Goal: Transaction & Acquisition: Purchase product/service

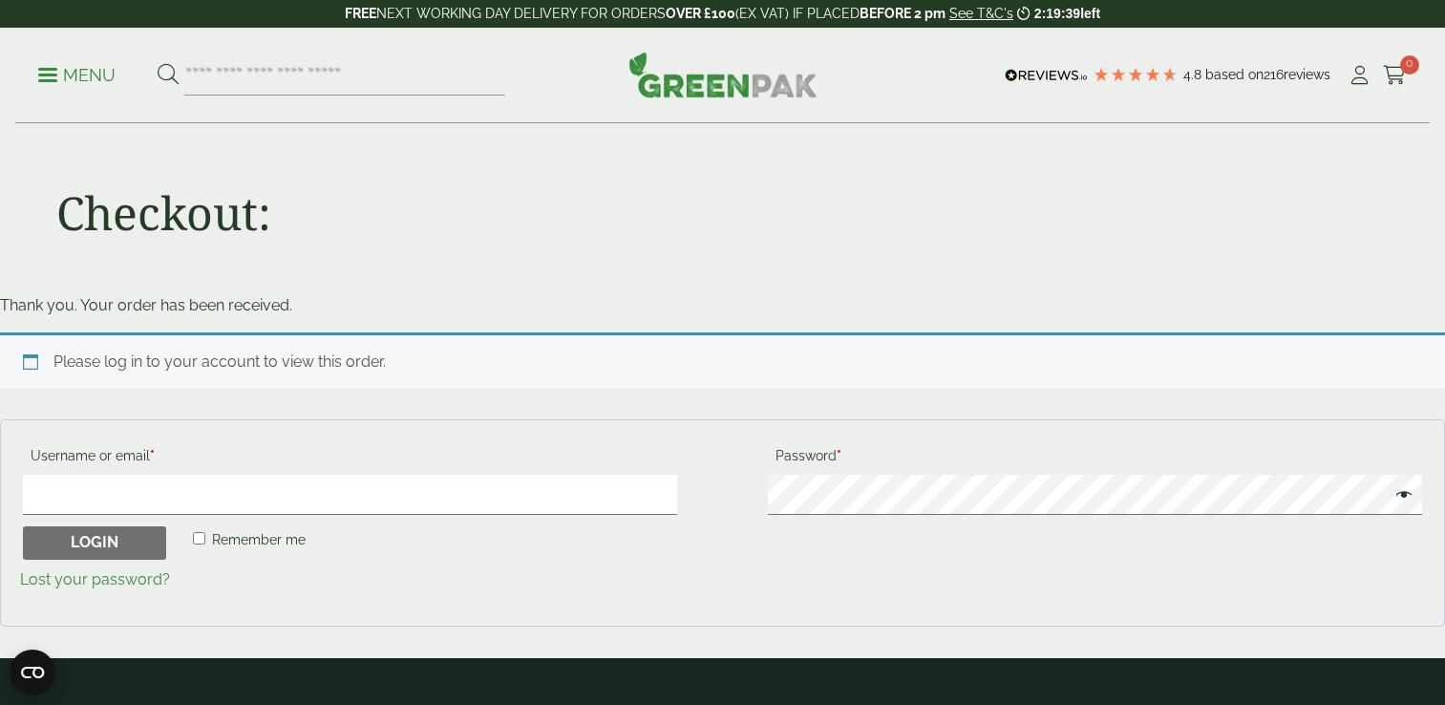
click at [554, 486] on input "Username or email * Required" at bounding box center [350, 495] width 654 height 40
type input "**********"
click at [215, 539] on span "Remember me" at bounding box center [259, 539] width 94 height 15
click at [83, 544] on button "Login" at bounding box center [94, 543] width 143 height 34
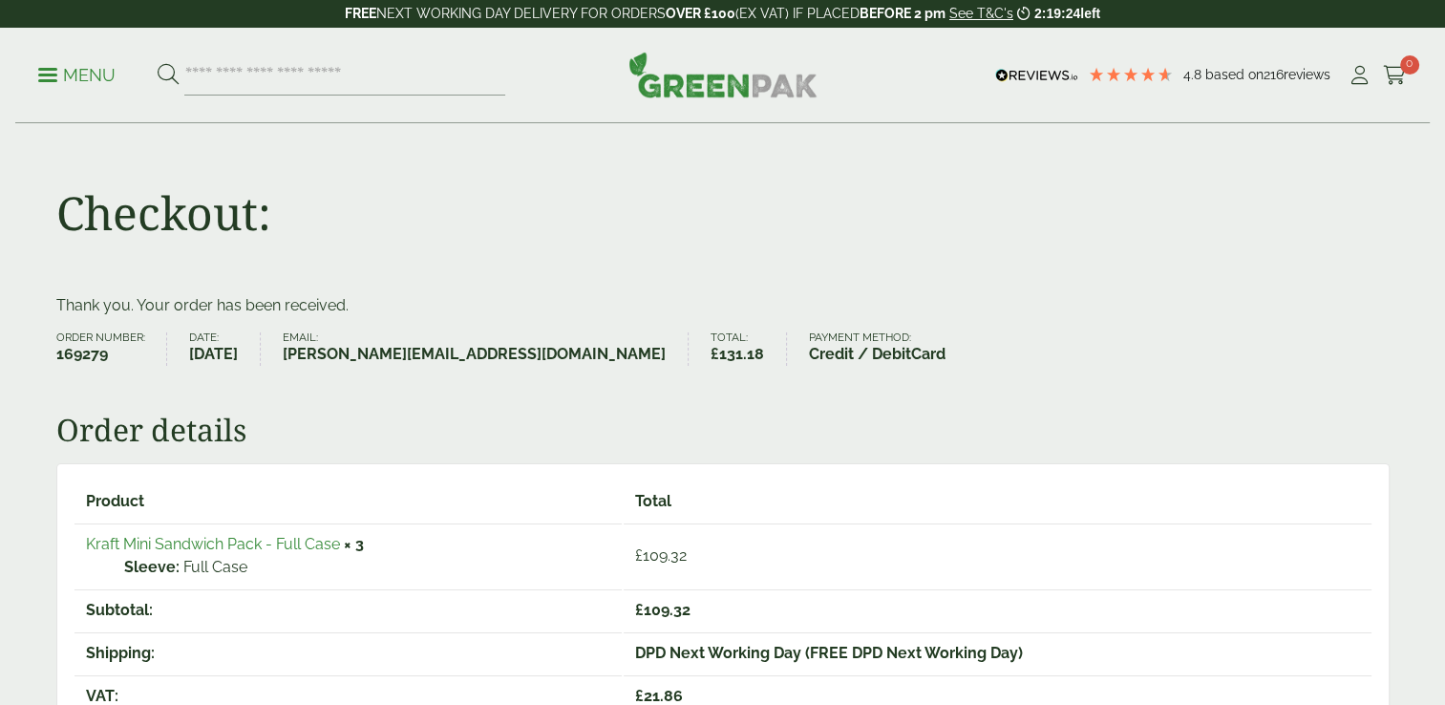
click at [262, 538] on link "Kraft Mini Sandwich Pack - Full Case" at bounding box center [213, 544] width 254 height 18
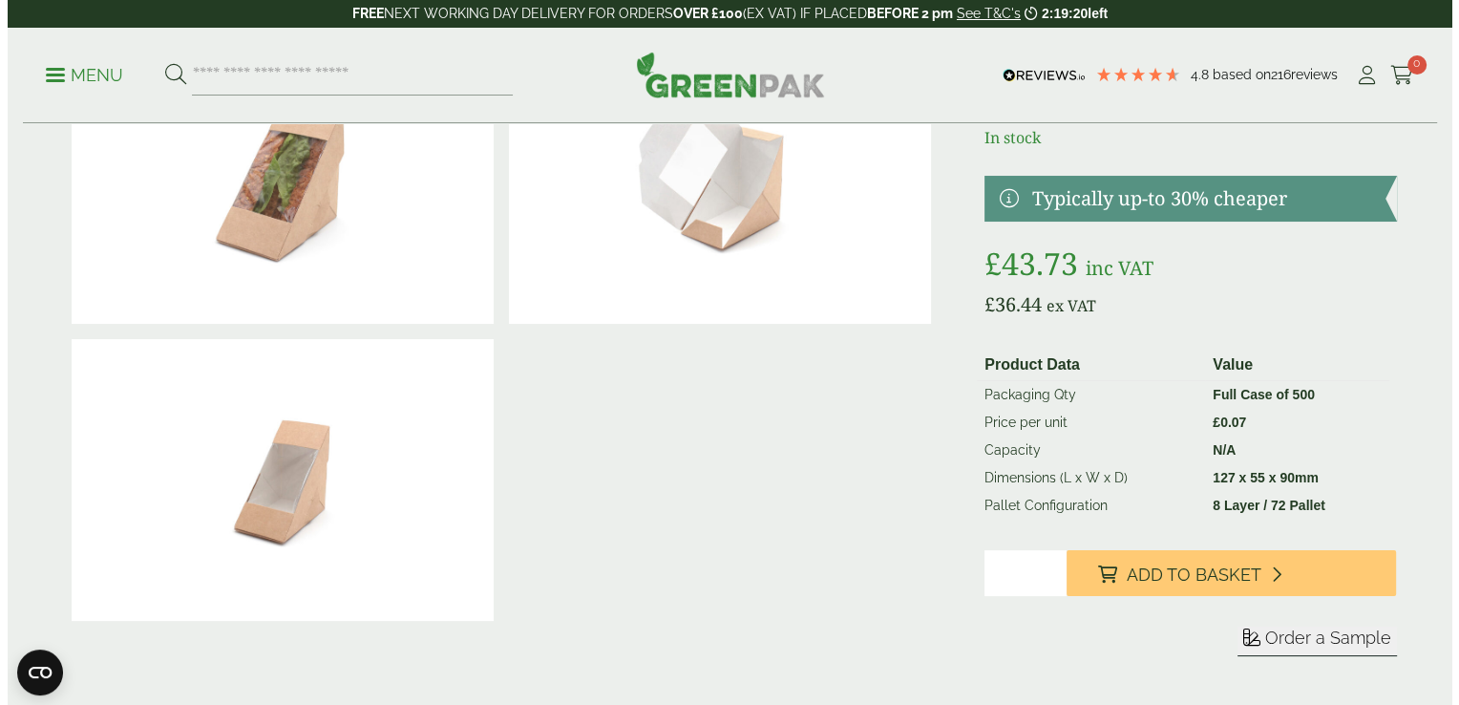
scroll to position [159, 0]
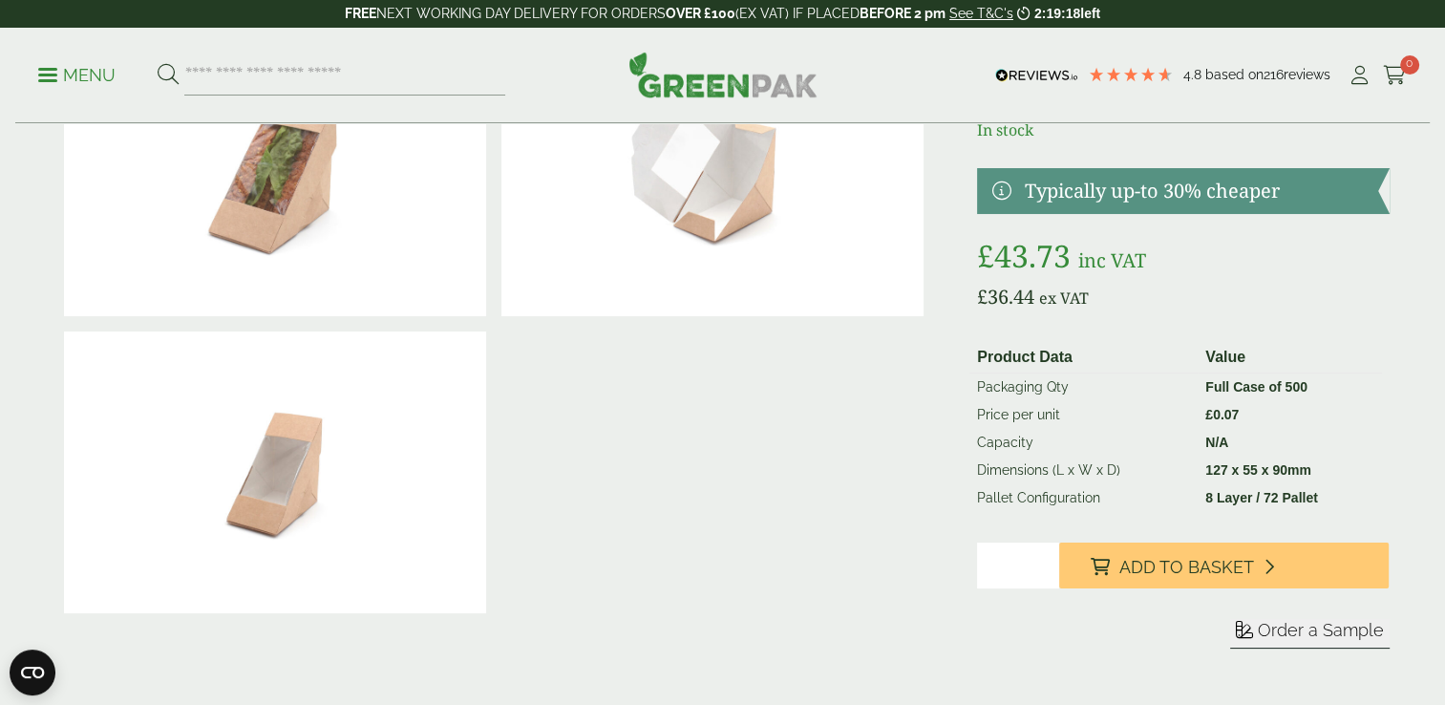
click at [1045, 560] on input "*" at bounding box center [1018, 565] width 82 height 46
type input "*"
click at [1045, 560] on input "*" at bounding box center [1018, 565] width 82 height 46
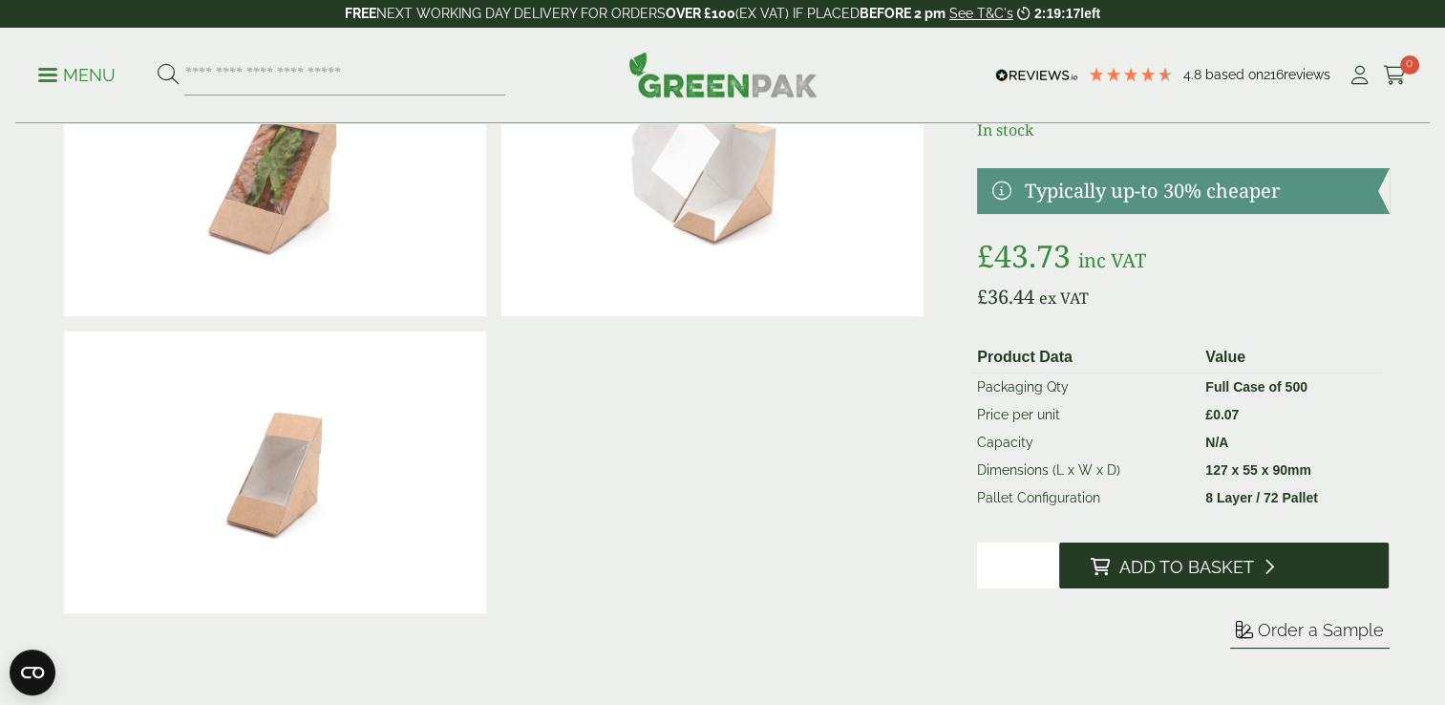
click at [1194, 567] on span "Add to Basket" at bounding box center [1185, 567] width 135 height 21
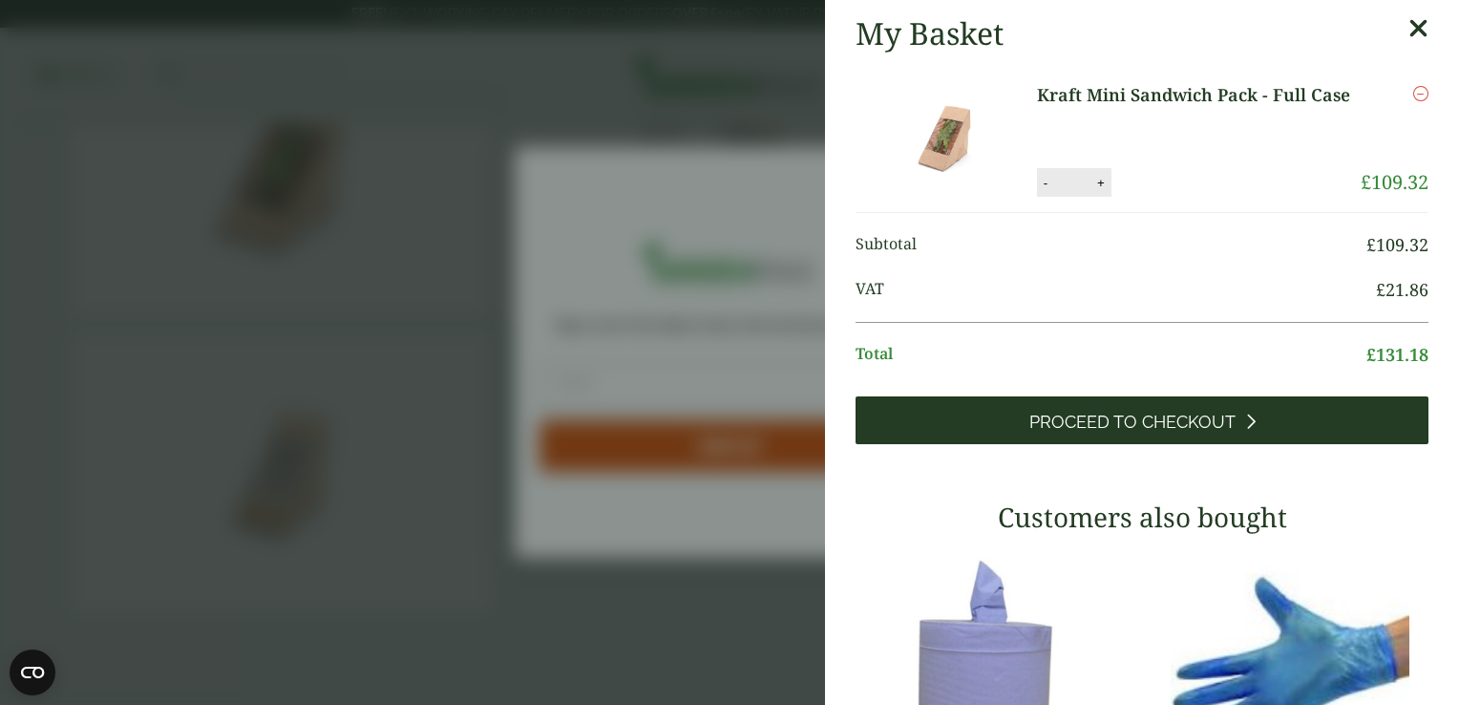
click at [1260, 420] on link "Proceed to Checkout" at bounding box center [1142, 420] width 573 height 48
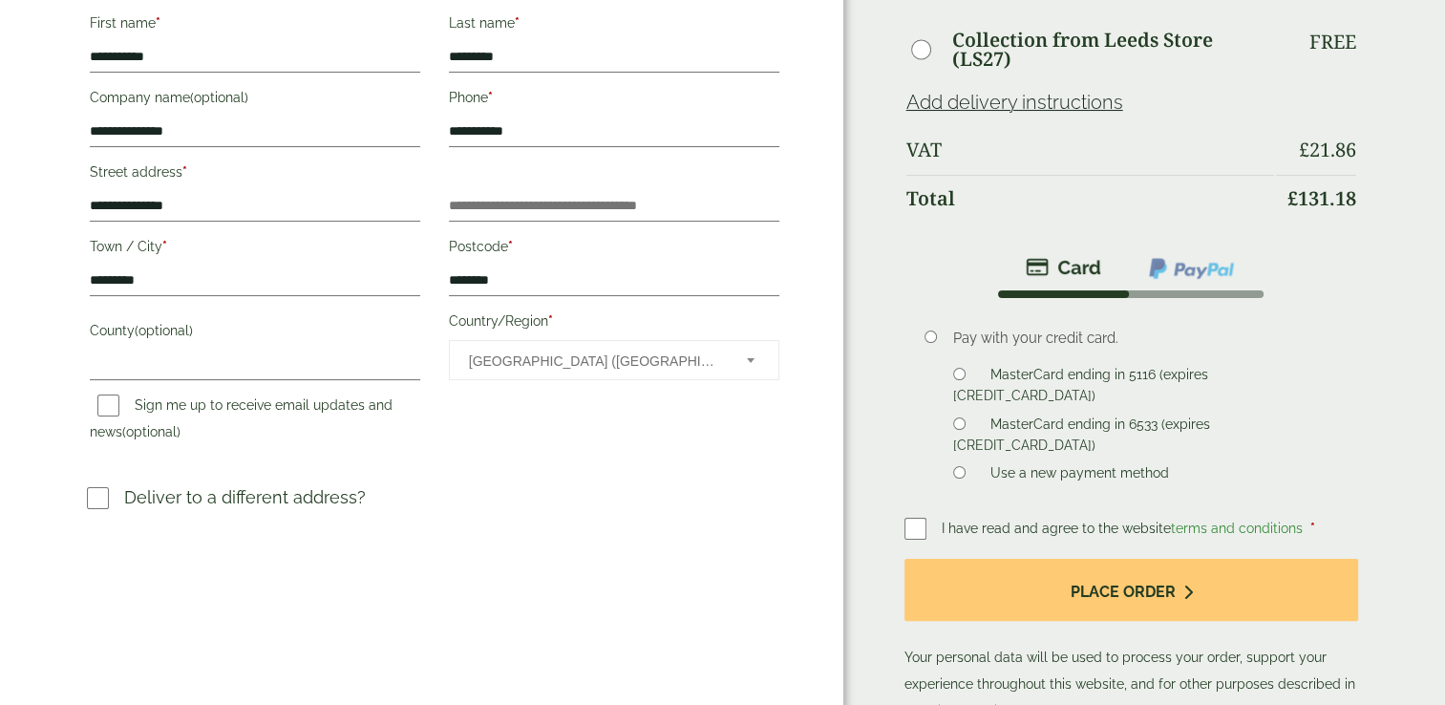
scroll to position [306, 0]
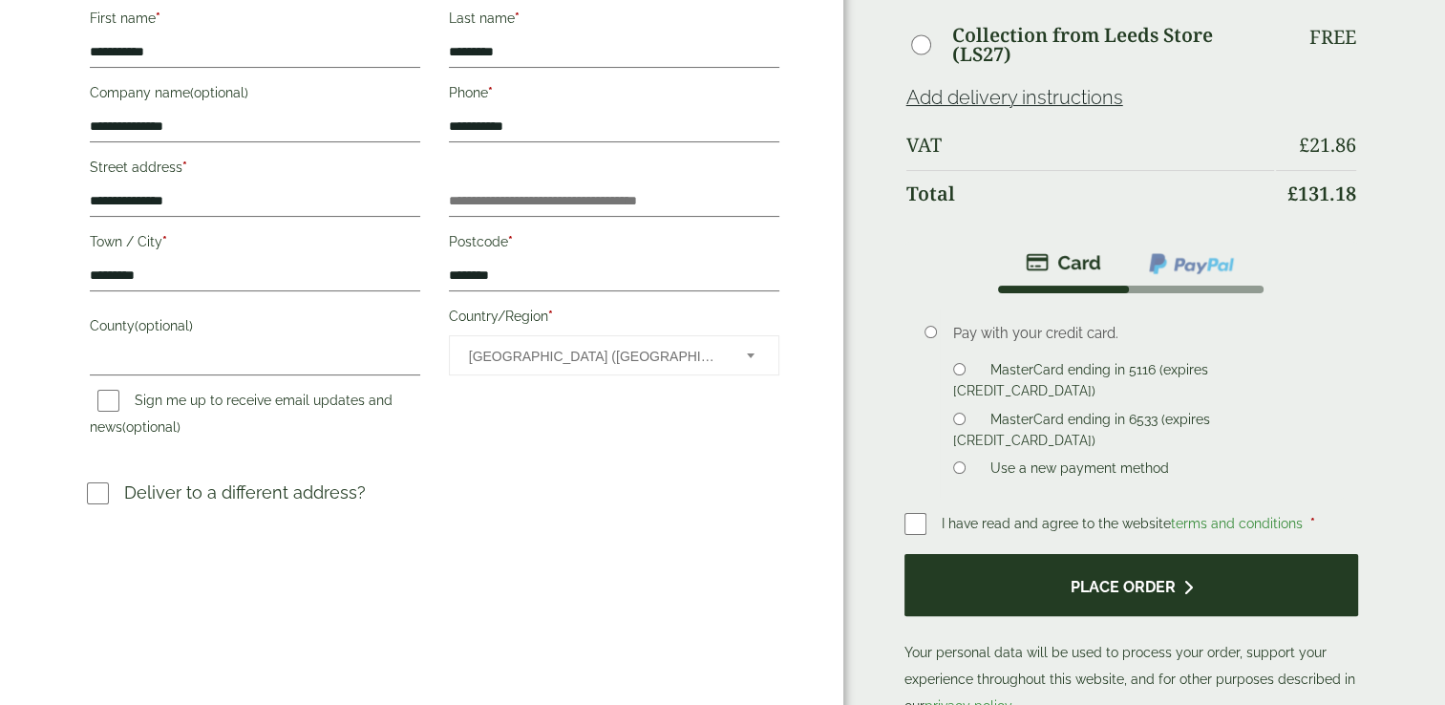
click at [1113, 582] on button "Place order" at bounding box center [1131, 585] width 455 height 62
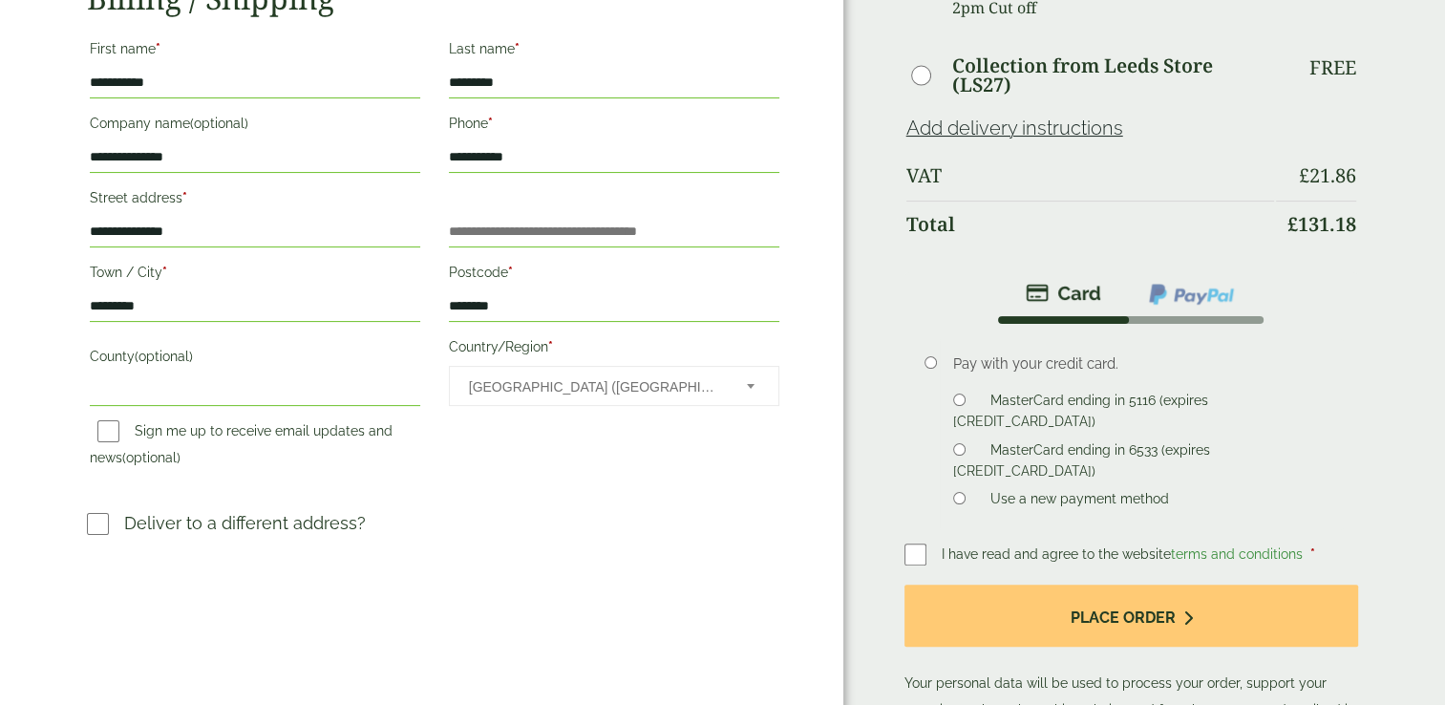
scroll to position [364, 0]
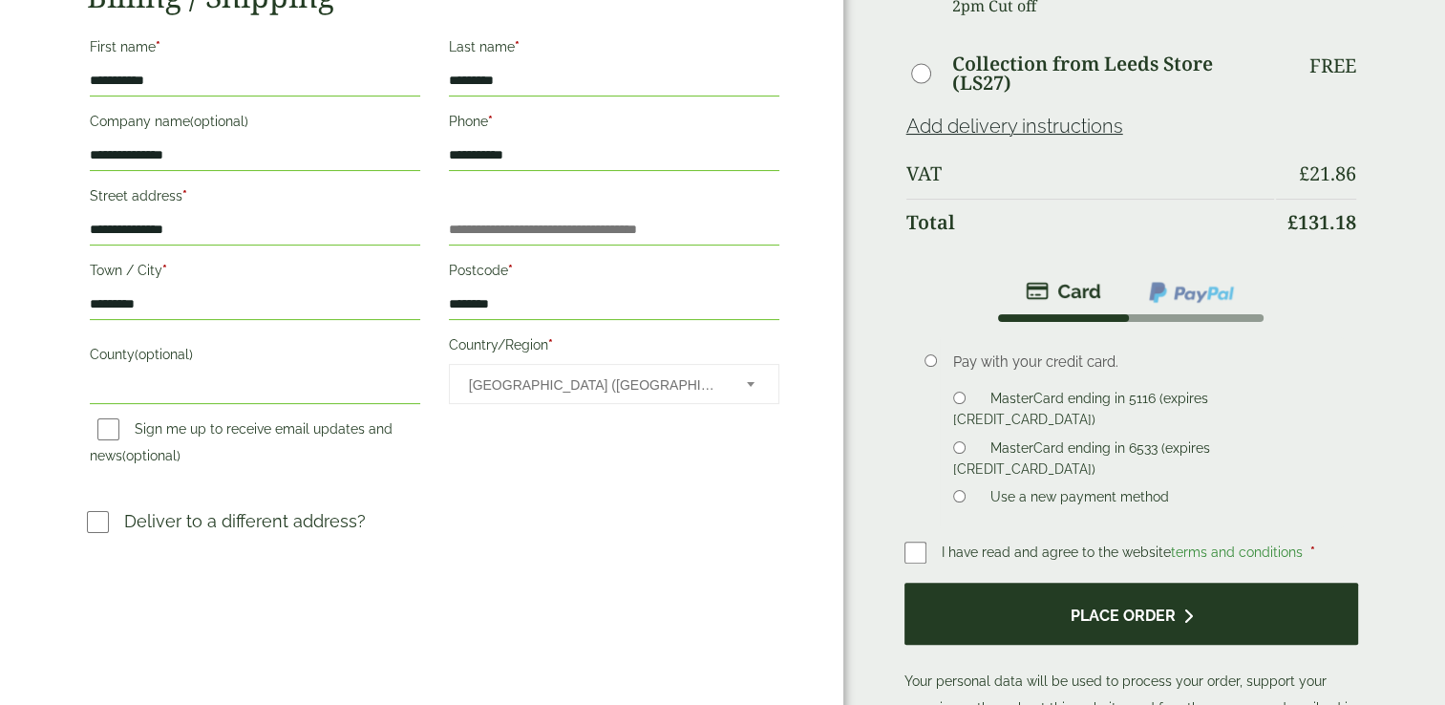
click at [1306, 607] on button "Place order" at bounding box center [1131, 613] width 455 height 62
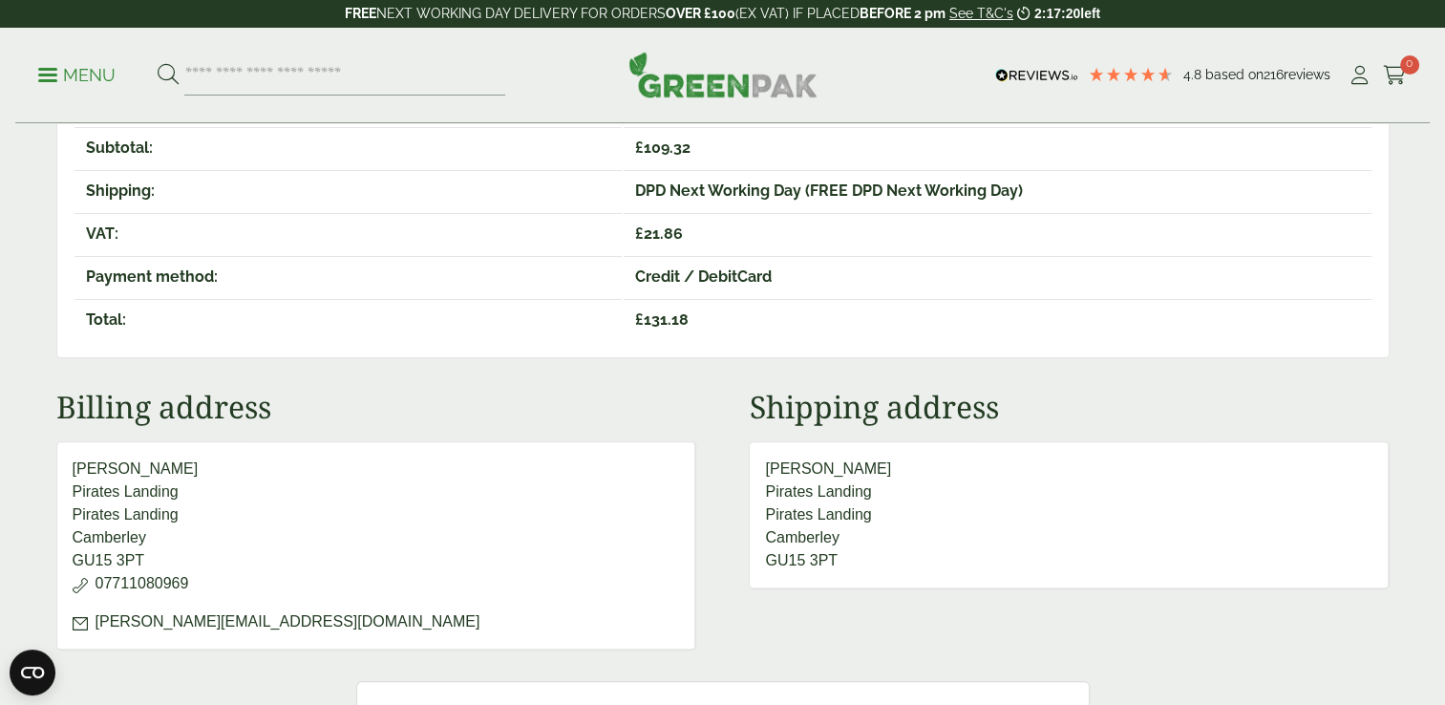
scroll to position [494, 0]
